Goal: Task Accomplishment & Management: Use online tool/utility

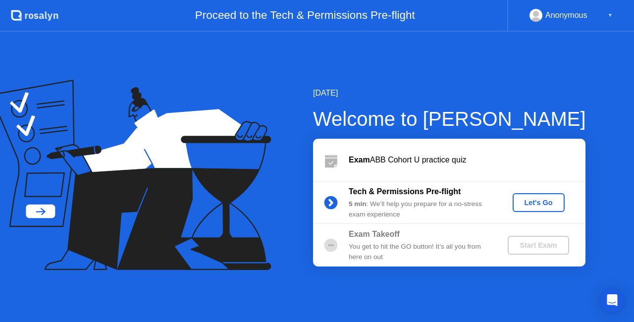
click at [556, 100] on div "[DATE] Welcome to [PERSON_NAME] ABB Cohort U practice quiz Tech & Permissions P…" at bounding box center [433, 176] width 305 height 179
click at [525, 93] on div "[DATE]" at bounding box center [449, 93] width 273 height 12
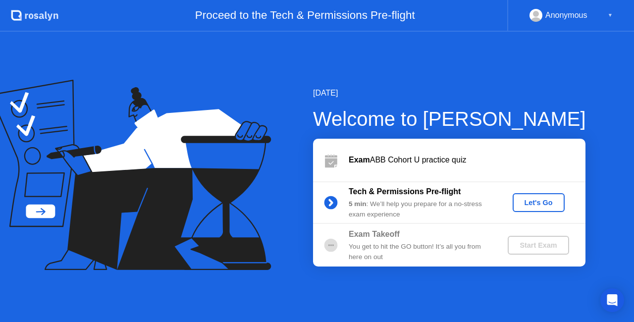
click at [355, 160] on b "Exam" at bounding box center [359, 160] width 21 height 8
click at [363, 156] on b "Exam" at bounding box center [359, 160] width 21 height 8
click at [386, 166] on div "Exam ABB Cohort U practice quiz" at bounding box center [467, 160] width 237 height 12
drag, startPoint x: 238, startPoint y: 131, endPoint x: 123, endPoint y: 91, distance: 121.8
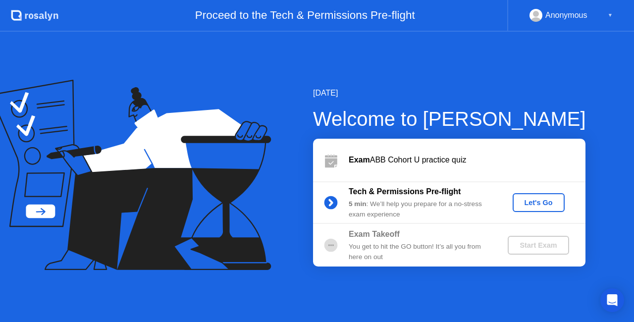
click at [238, 131] on icon at bounding box center [130, 175] width 281 height 191
click at [34, 214] on icon at bounding box center [126, 155] width 232 height 126
click at [373, 200] on div "5 min : We’ll help you prepare for a no-stress exam experience" at bounding box center [420, 209] width 143 height 20
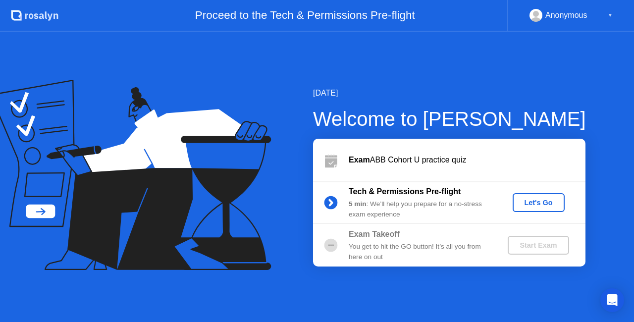
drag, startPoint x: 384, startPoint y: 150, endPoint x: 381, endPoint y: 201, distance: 51.1
click at [381, 201] on div "Exam ABB Cohort U practice quiz Tech & Permissions Pre-flight 5 min : We’ll hel…" at bounding box center [449, 203] width 273 height 128
drag, startPoint x: 388, startPoint y: 205, endPoint x: 376, endPoint y: 224, distance: 22.3
click at [376, 224] on div "Exam ABB Cohort U practice quiz Tech & Permissions Pre-flight 5 min : We’ll hel…" at bounding box center [449, 203] width 273 height 128
click at [383, 188] on b "Tech & Permissions Pre-flight" at bounding box center [405, 191] width 112 height 8
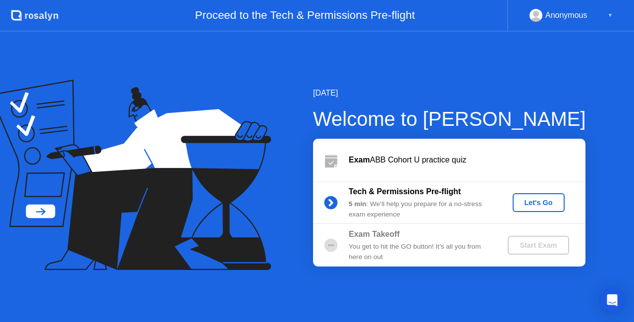
click at [538, 198] on button "Let's Go" at bounding box center [539, 202] width 52 height 19
